Goal: Entertainment & Leisure: Consume media (video, audio)

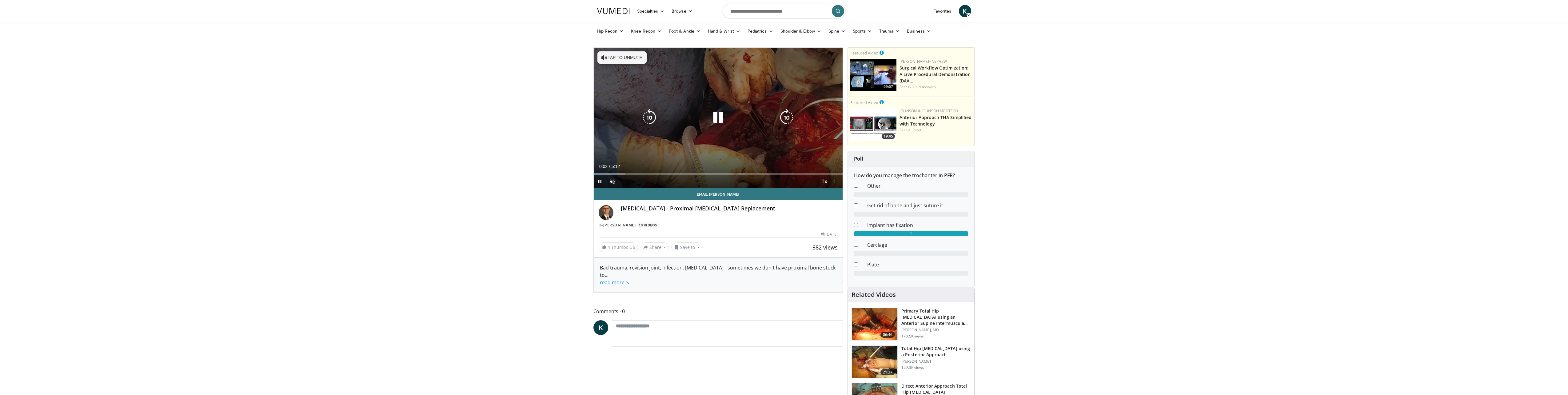
click at [623, 57] on button "Tap to unmute" at bounding box center [622, 57] width 49 height 12
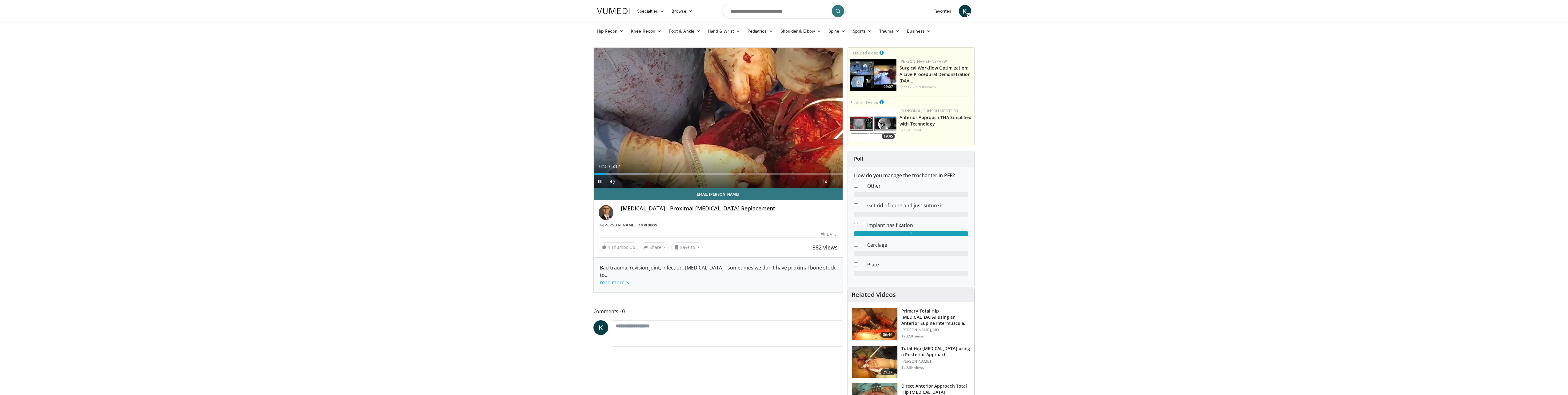
click at [835, 180] on span "Video Player" at bounding box center [837, 182] width 12 height 12
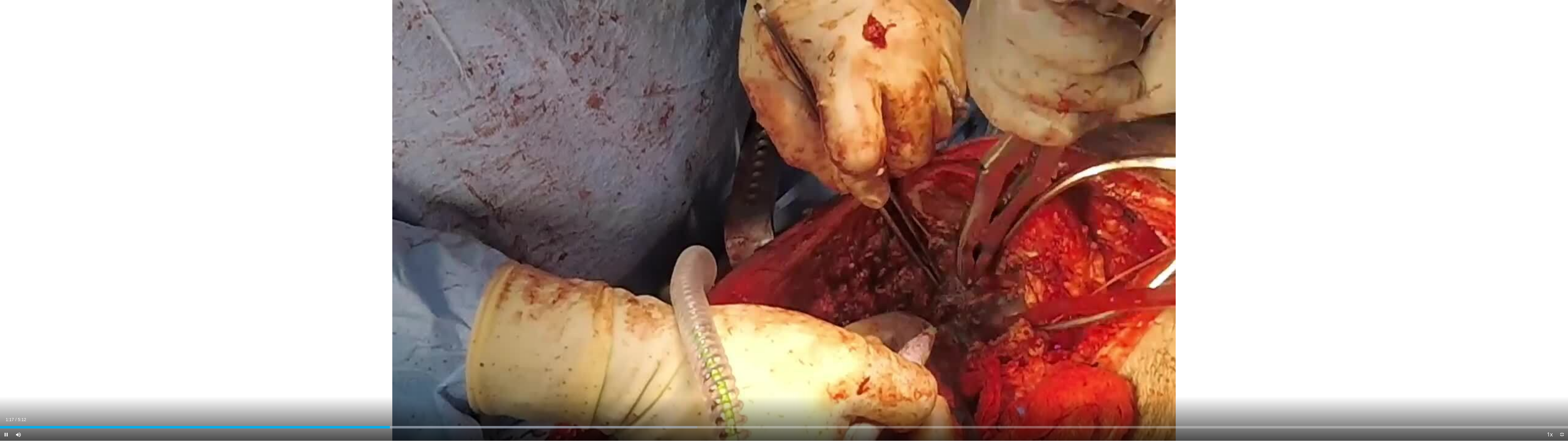
click at [896, 393] on div "Current Time 1:17 / Duration 5:12" at bounding box center [784, 419] width 1568 height 5
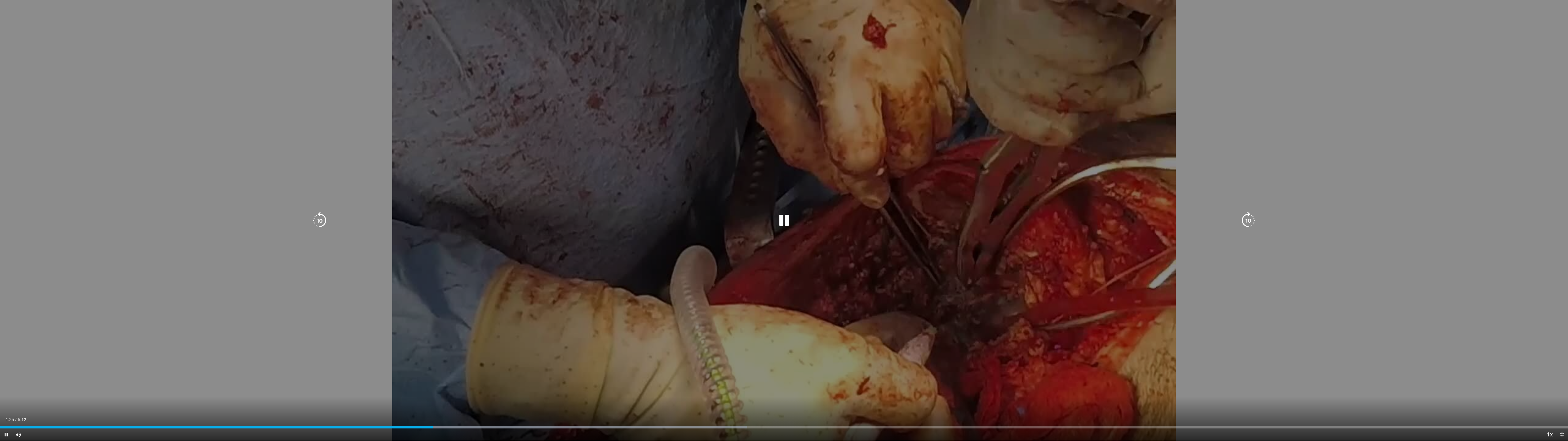
click at [752, 200] on div "10 seconds Tap to unmute" at bounding box center [784, 220] width 1568 height 440
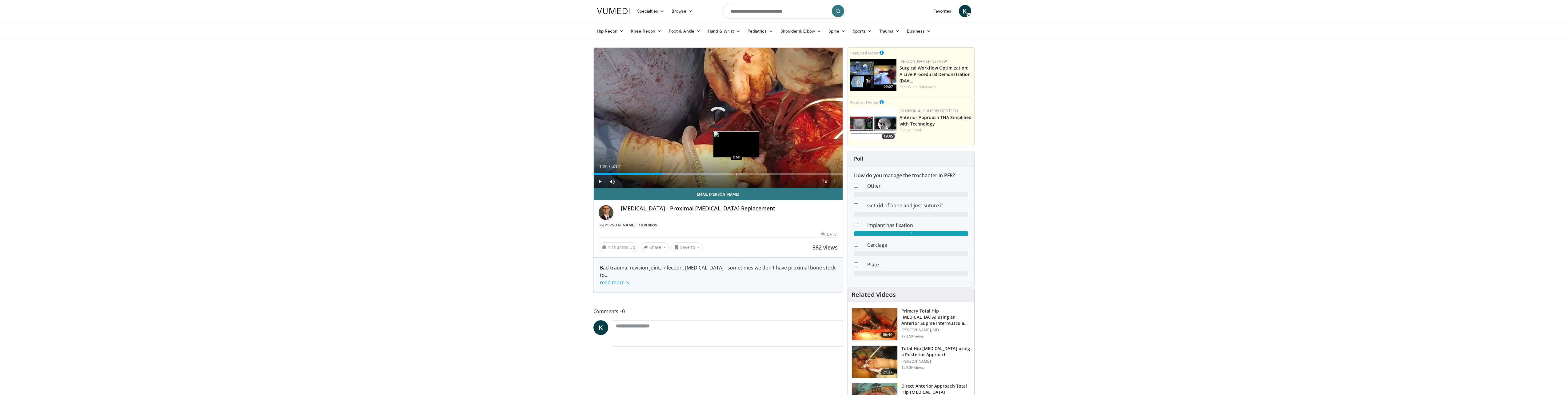
drag, startPoint x: 706, startPoint y: 171, endPoint x: 737, endPoint y: 171, distance: 31.0
click at [737, 171] on div "Loaded : 47.66% 2:56 2:58" at bounding box center [719, 172] width 250 height 6
drag, startPoint x: 742, startPoint y: 171, endPoint x: 752, endPoint y: 173, distance: 10.2
click at [746, 172] on div "Loaded : 0.00% 3:05 3:07" at bounding box center [719, 172] width 250 height 6
click at [791, 172] on div "Loaded : 0.00% 3:11 4:06" at bounding box center [719, 172] width 250 height 6
